Goal: Information Seeking & Learning: Learn about a topic

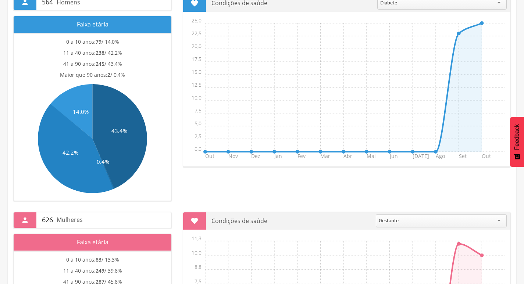
scroll to position [184, 0]
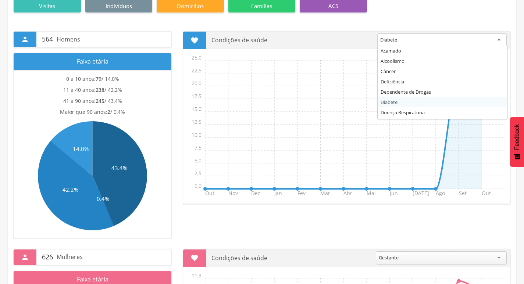
click at [500, 42] on div "Diabete" at bounding box center [443, 39] width 130 height 13
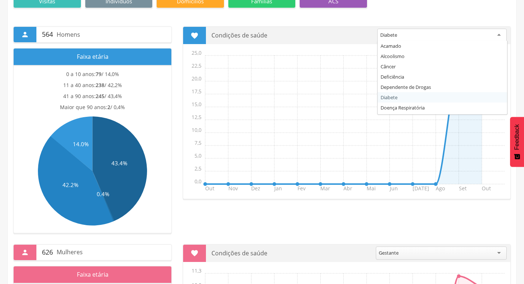
scroll to position [110, 0]
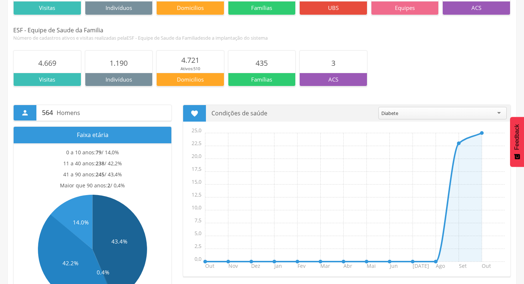
click at [430, 47] on div "4.669 Visitas 1.190 Indivíduos 4.721 Ativos: 510 Domicilios 435 Famílias 3 ACS" at bounding box center [262, 67] width 498 height 53
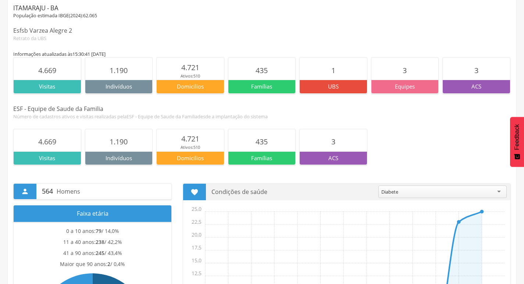
scroll to position [0, 0]
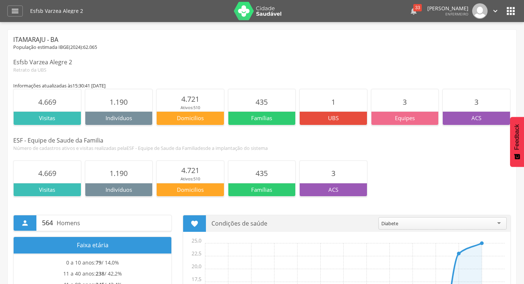
click at [414, 7] on div "33" at bounding box center [418, 7] width 8 height 7
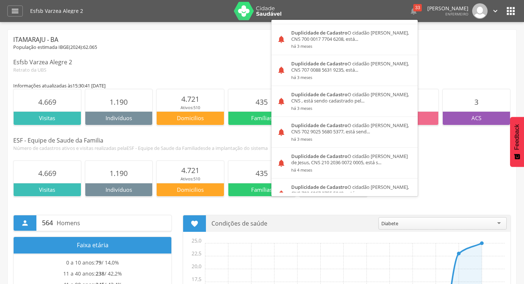
scroll to position [705, 0]
click at [431, 57] on div "Itamaraju - BA População estimada IBGE( 2024 ): 62.065 Esfsb Varzea Alegre 2 Re…" at bounding box center [262, 54] width 498 height 38
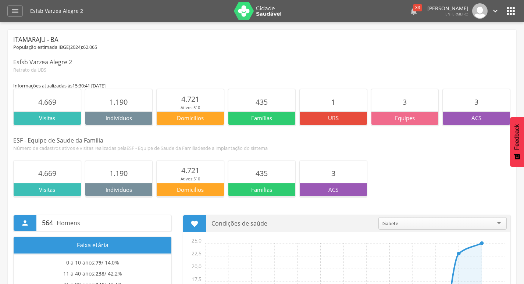
click at [414, 7] on div "33" at bounding box center [418, 7] width 8 height 7
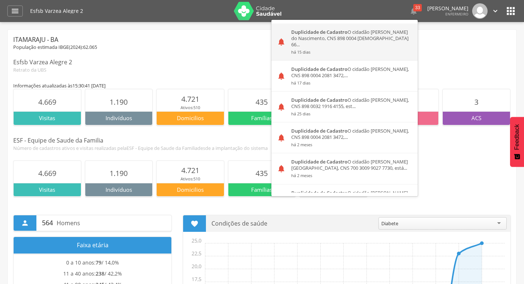
click at [321, 50] on small "há 15 dias" at bounding box center [351, 52] width 121 height 5
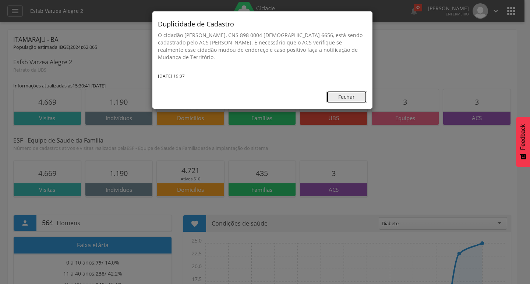
click at [353, 94] on button "Fechar" at bounding box center [346, 97] width 40 height 13
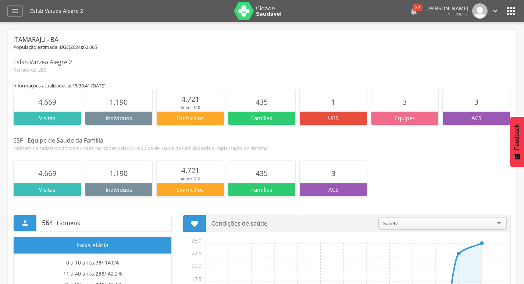
click at [410, 6] on div " 32" at bounding box center [414, 10] width 9 height 15
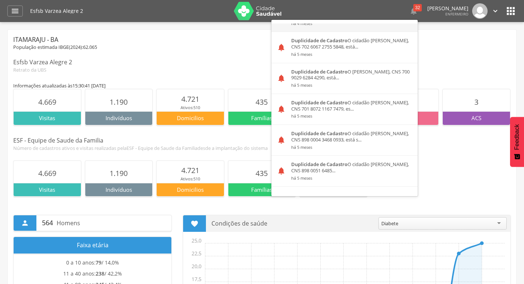
scroll to position [558, 0]
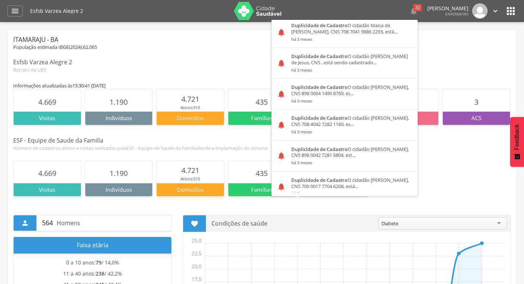
click at [425, 50] on div "População estimada IBGE( 2024 ): 62.065" at bounding box center [262, 47] width 498 height 7
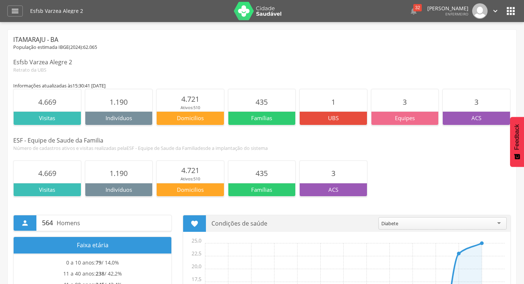
click at [499, 10] on icon "" at bounding box center [496, 11] width 8 height 8
drag, startPoint x: 402, startPoint y: 52, endPoint x: 414, endPoint y: 48, distance: 12.6
click at [405, 51] on div "Itamaraju - BA População estimada IBGE( 2024 ): 62.065 Esfsb Varzea Alegre 2 Re…" at bounding box center [262, 54] width 498 height 38
click at [516, 7] on icon "" at bounding box center [511, 11] width 12 height 12
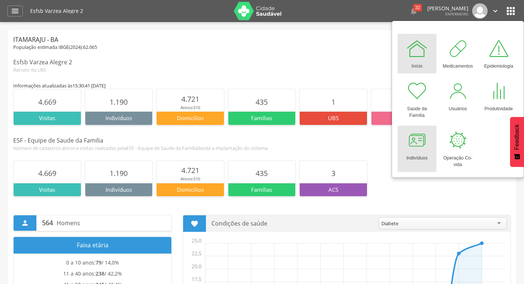
click at [416, 157] on div "Indivíduos" at bounding box center [417, 157] width 21 height 10
